Goal: Connect with others: Connect with others

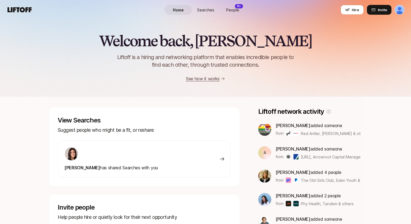
click at [203, 11] on span "Searches" at bounding box center [205, 10] width 17 height 6
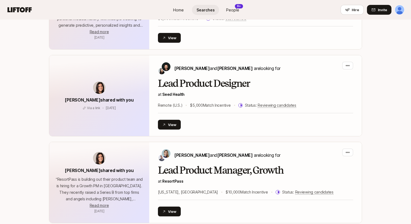
scroll to position [423, 0]
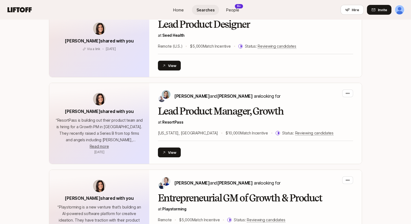
click at [231, 10] on span "People" at bounding box center [232, 10] width 13 height 6
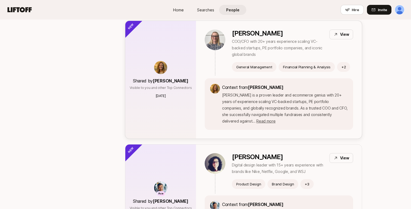
scroll to position [647, 0]
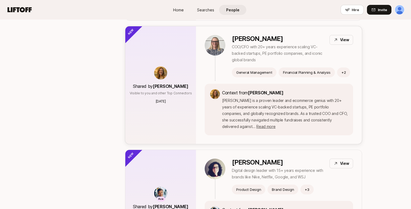
click at [313, 44] on p "COO/CFO with 20+ years experience scaling VC-backed startups, PE portfolio comp…" at bounding box center [278, 54] width 93 height 20
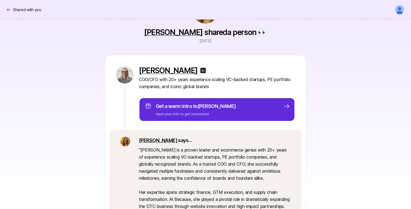
scroll to position [21, 0]
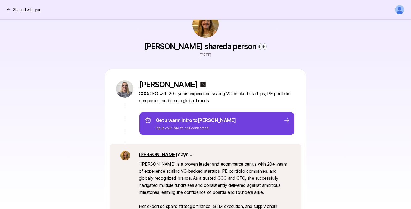
click at [176, 126] on p "Input your info to get connected" at bounding box center [196, 128] width 80 height 5
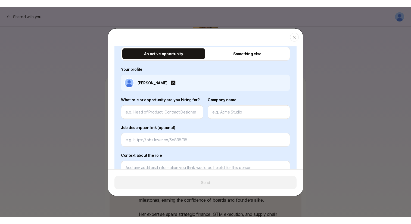
scroll to position [147, 0]
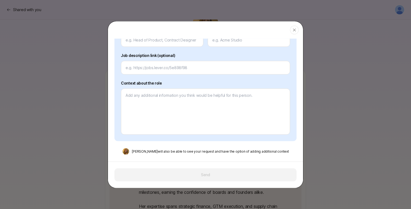
type textarea "x"
click at [75, 59] on div at bounding box center [205, 104] width 411 height 209
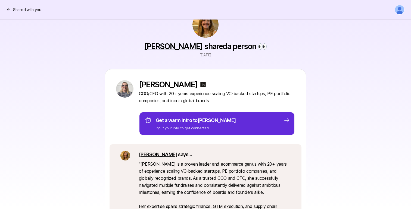
click at [14, 14] on div "Shared with you" at bounding box center [206, 10] width 398 height 10
